Goal: Transaction & Acquisition: Purchase product/service

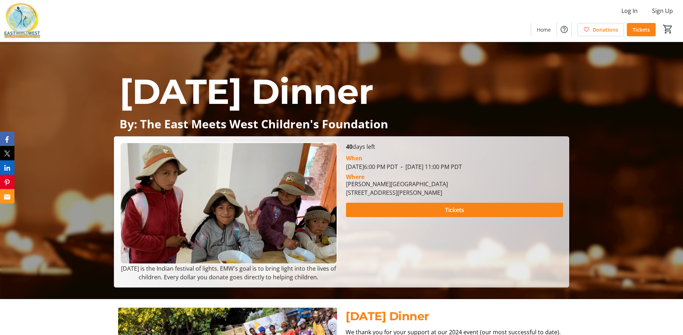
scroll to position [72, 0]
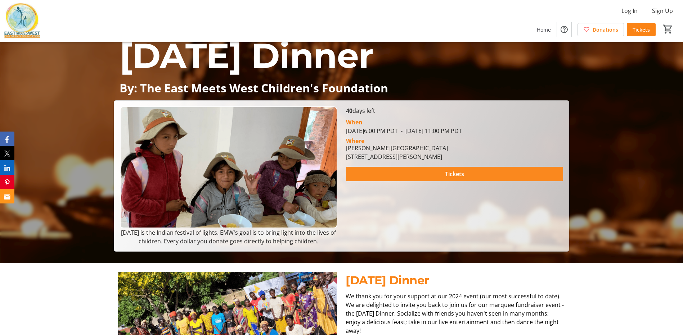
click at [448, 172] on span "Tickets" at bounding box center [454, 174] width 19 height 9
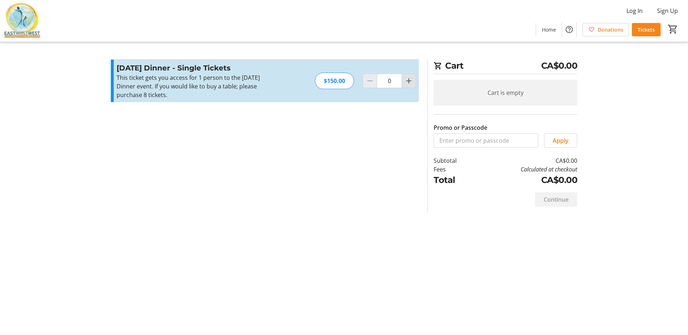
click at [406, 83] on mat-icon "Increment by one" at bounding box center [408, 81] width 9 height 9
type input "2"
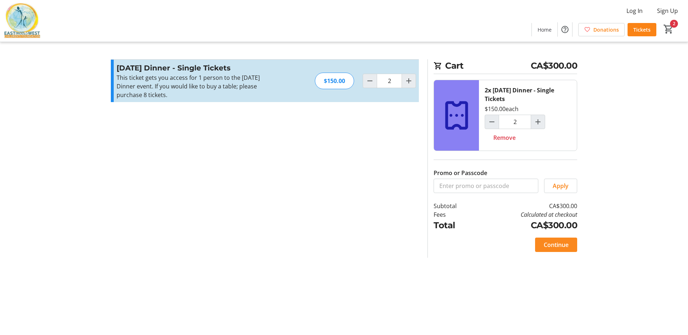
click at [556, 246] on span "Continue" at bounding box center [556, 245] width 25 height 9
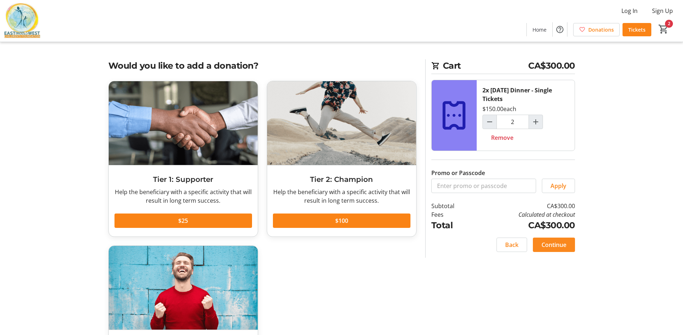
click at [557, 246] on span "Continue" at bounding box center [553, 245] width 25 height 9
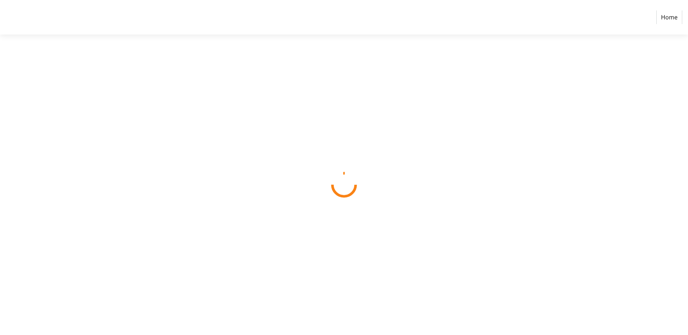
select select "CA"
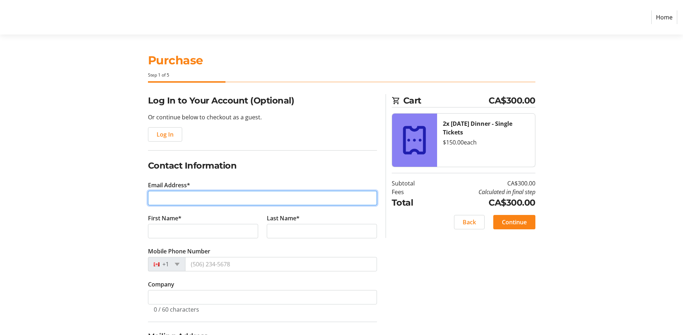
click at [176, 198] on input "Email Address*" at bounding box center [262, 198] width 229 height 14
type input "[EMAIL_ADDRESS][DOMAIN_NAME]"
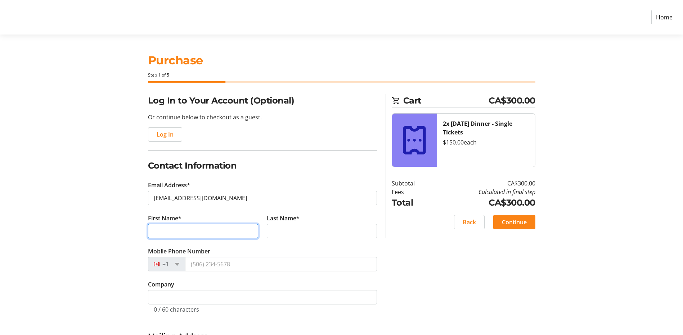
type input "[PERSON_NAME]"
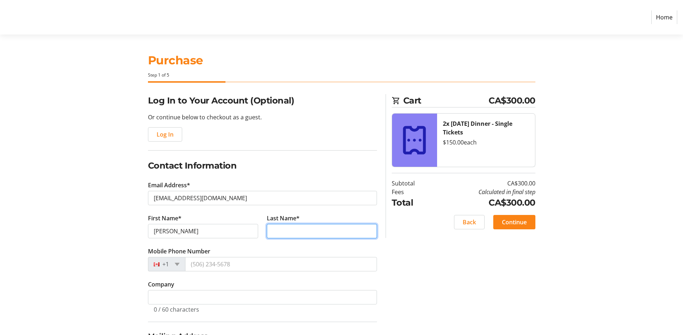
type input "[PERSON_NAME]"
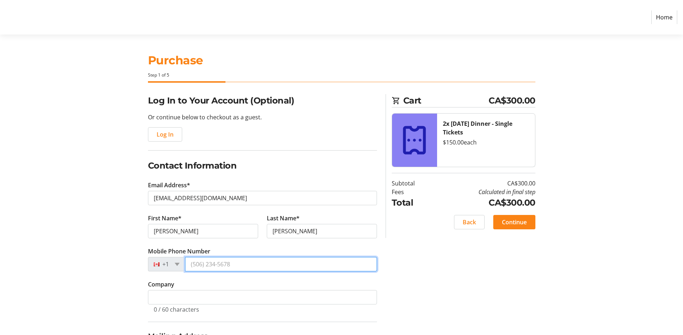
type input "[PHONE_NUMBER]"
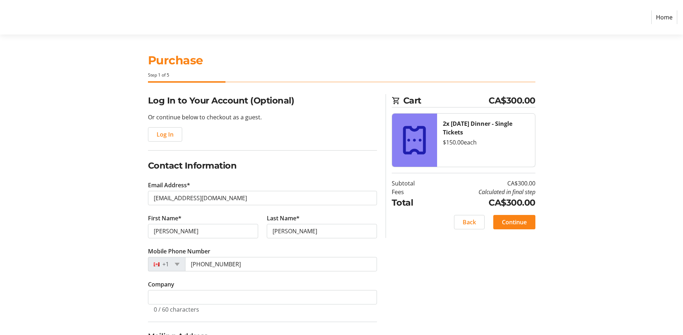
click at [431, 272] on div "Log In to Your Account (Optional) Or continue below to checkout as a guest. Log…" at bounding box center [341, 286] width 475 height 384
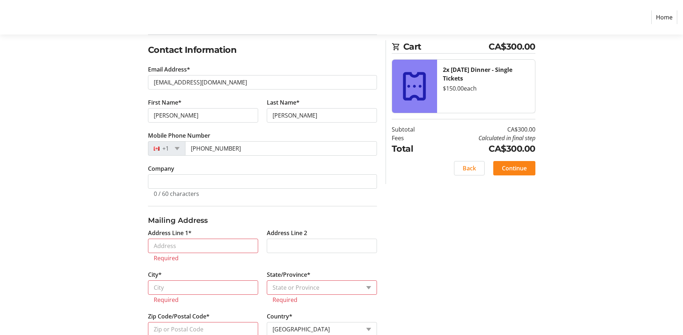
scroll to position [35, 0]
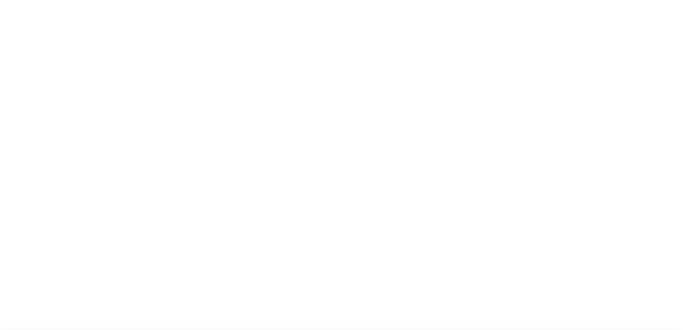
select select "CA"
